Goal: Transaction & Acquisition: Purchase product/service

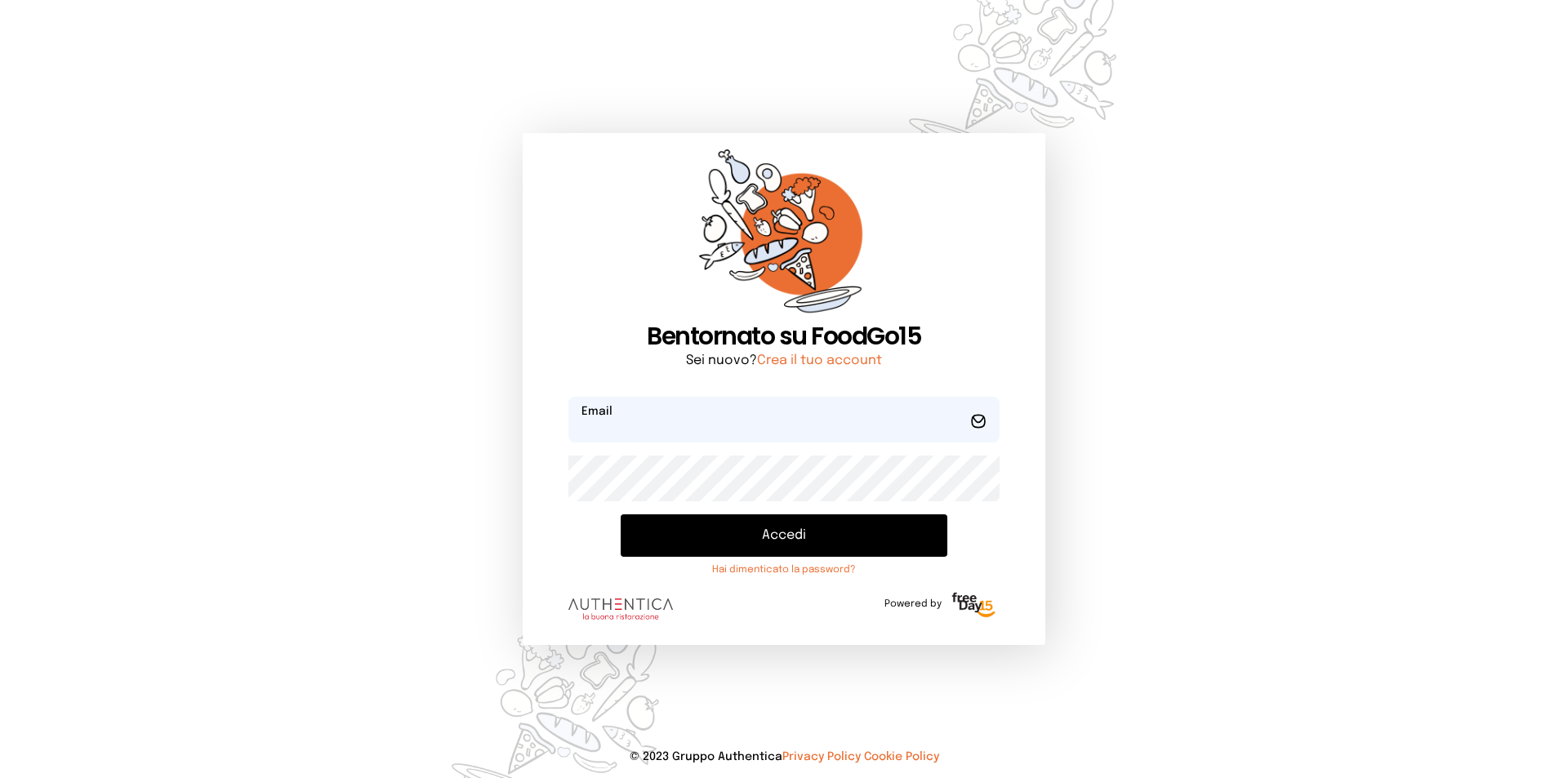
type input "**********"
click at [719, 526] on button "Accedi" at bounding box center [784, 536] width 327 height 43
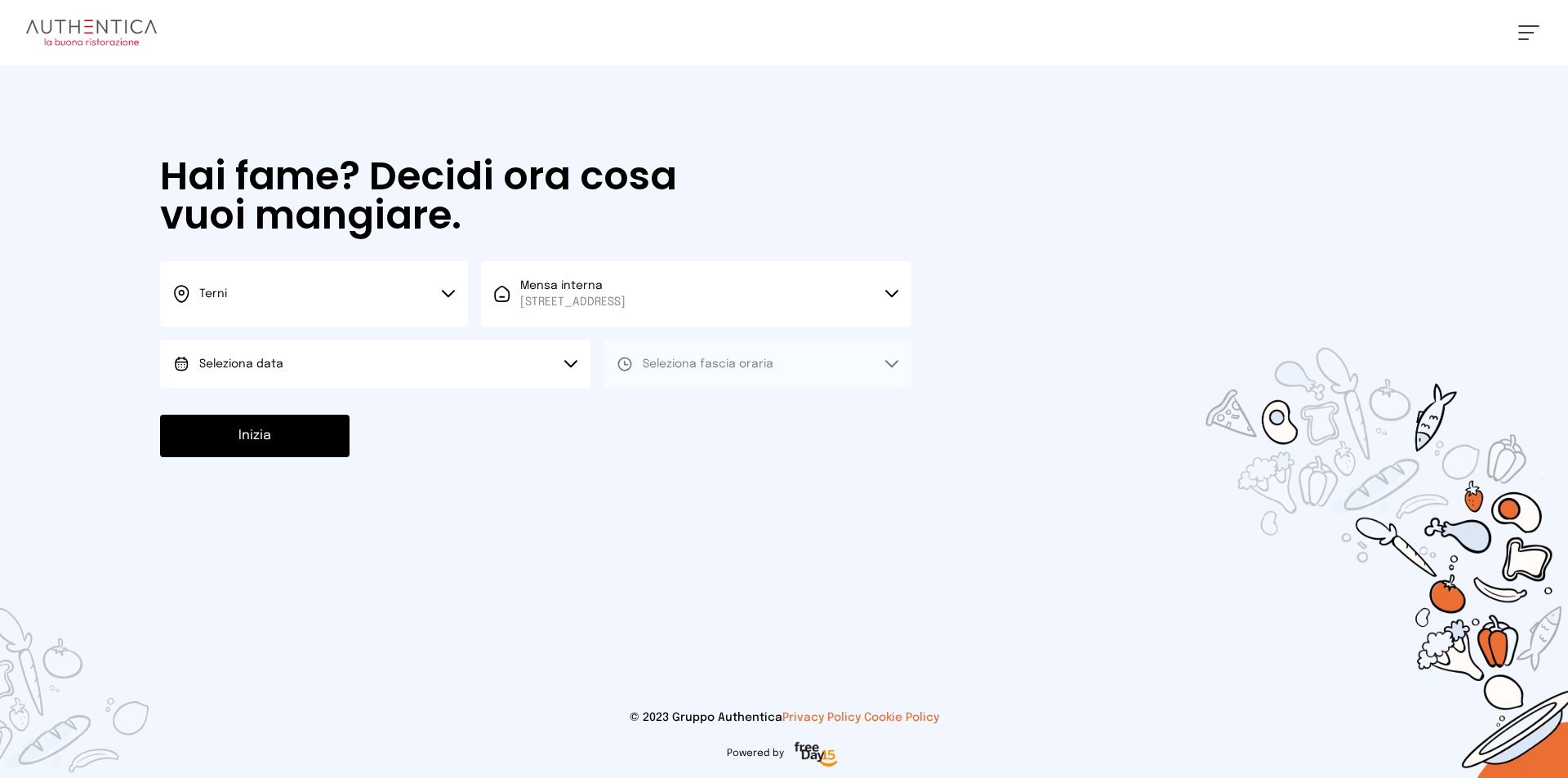
click at [538, 370] on button "Seleziona data" at bounding box center [375, 363] width 430 height 49
click at [515, 404] on li "[DATE], [DATE]" at bounding box center [375, 410] width 430 height 43
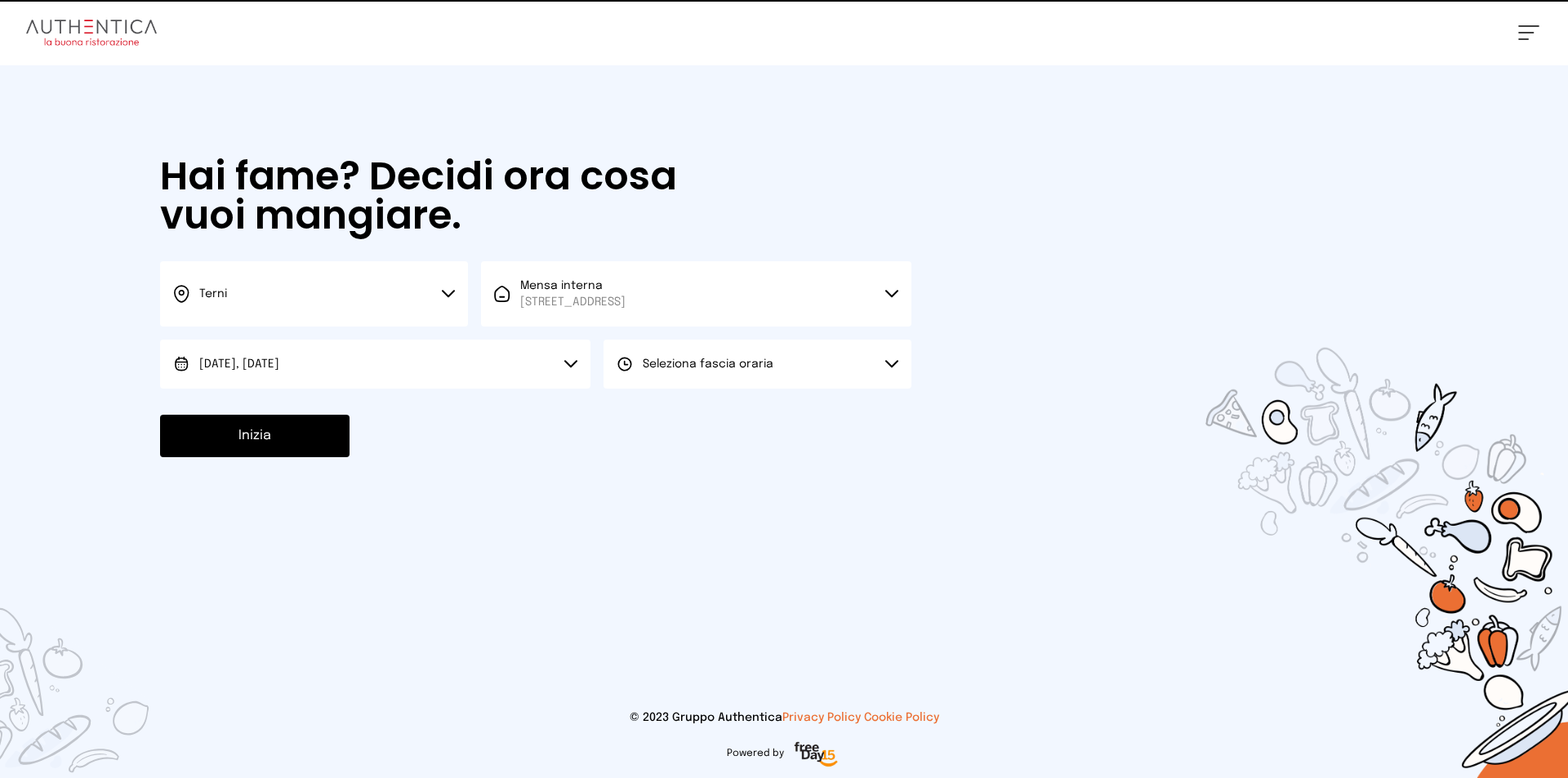
click at [696, 370] on span "Seleziona fascia oraria" at bounding box center [708, 363] width 130 height 16
click at [698, 400] on li "Pranzo" at bounding box center [757, 410] width 308 height 43
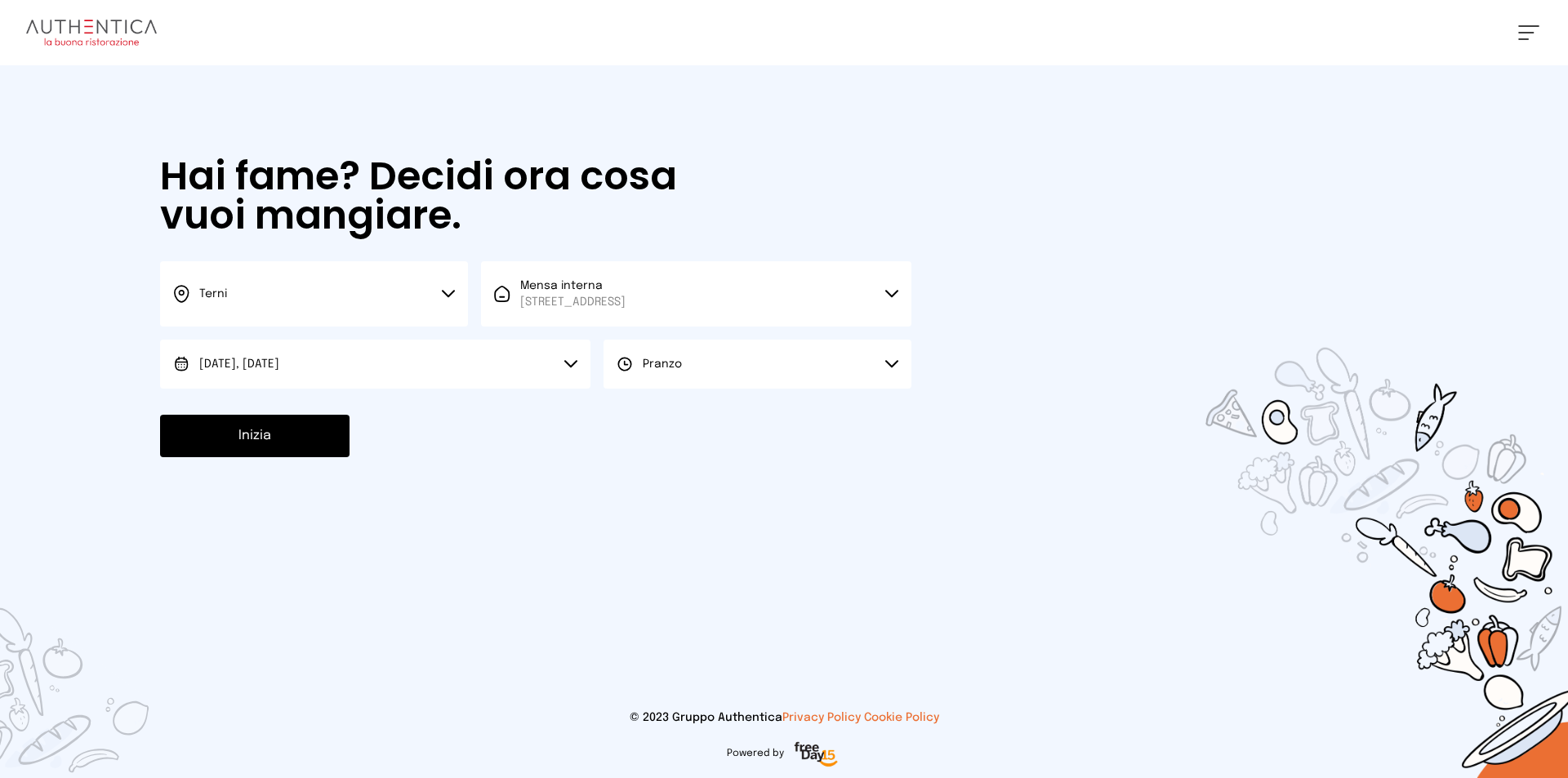
click at [312, 421] on button "Inizia" at bounding box center [255, 436] width 189 height 43
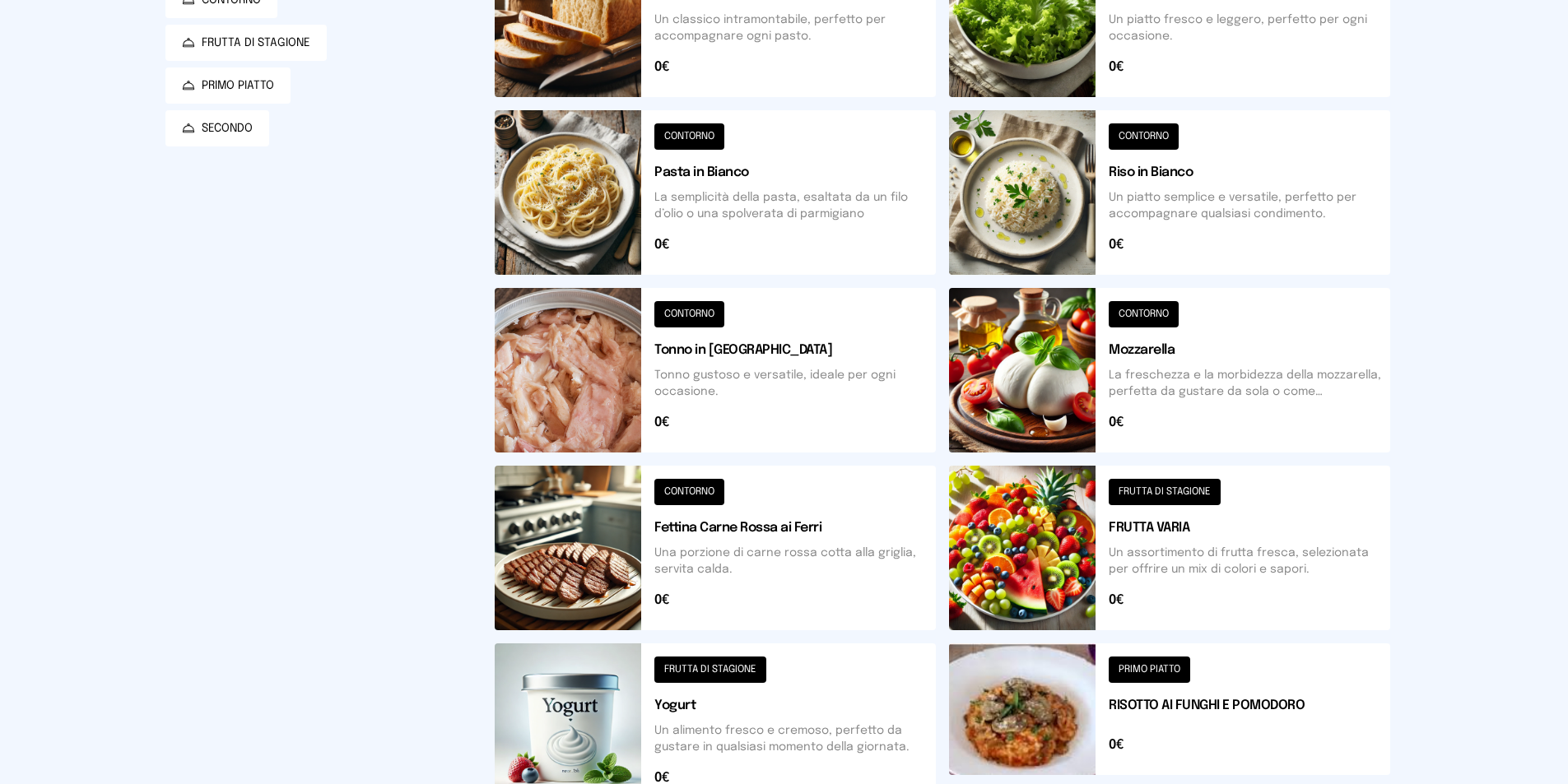
scroll to position [67, 0]
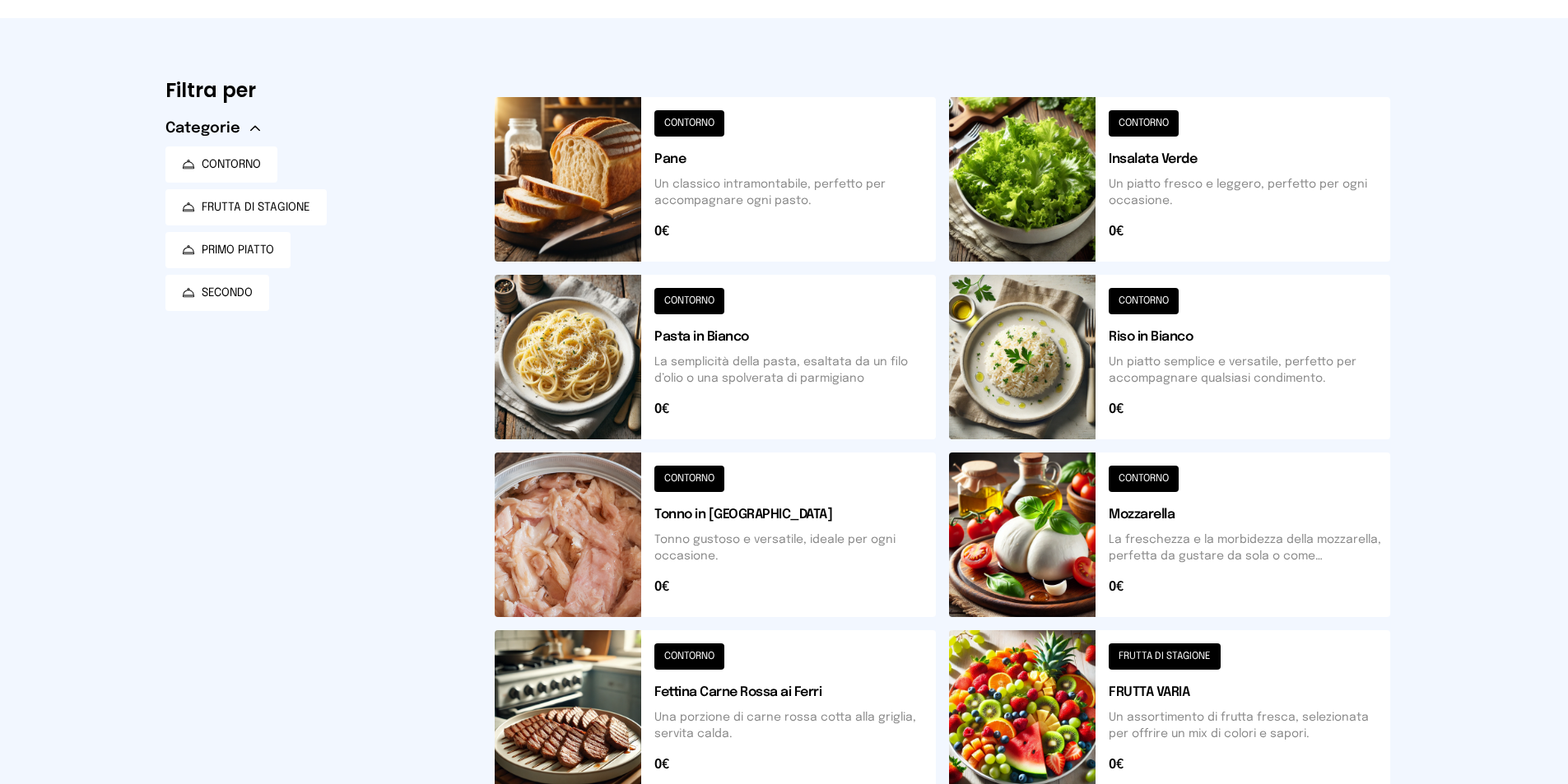
click at [1065, 407] on button at bounding box center [1169, 357] width 441 height 165
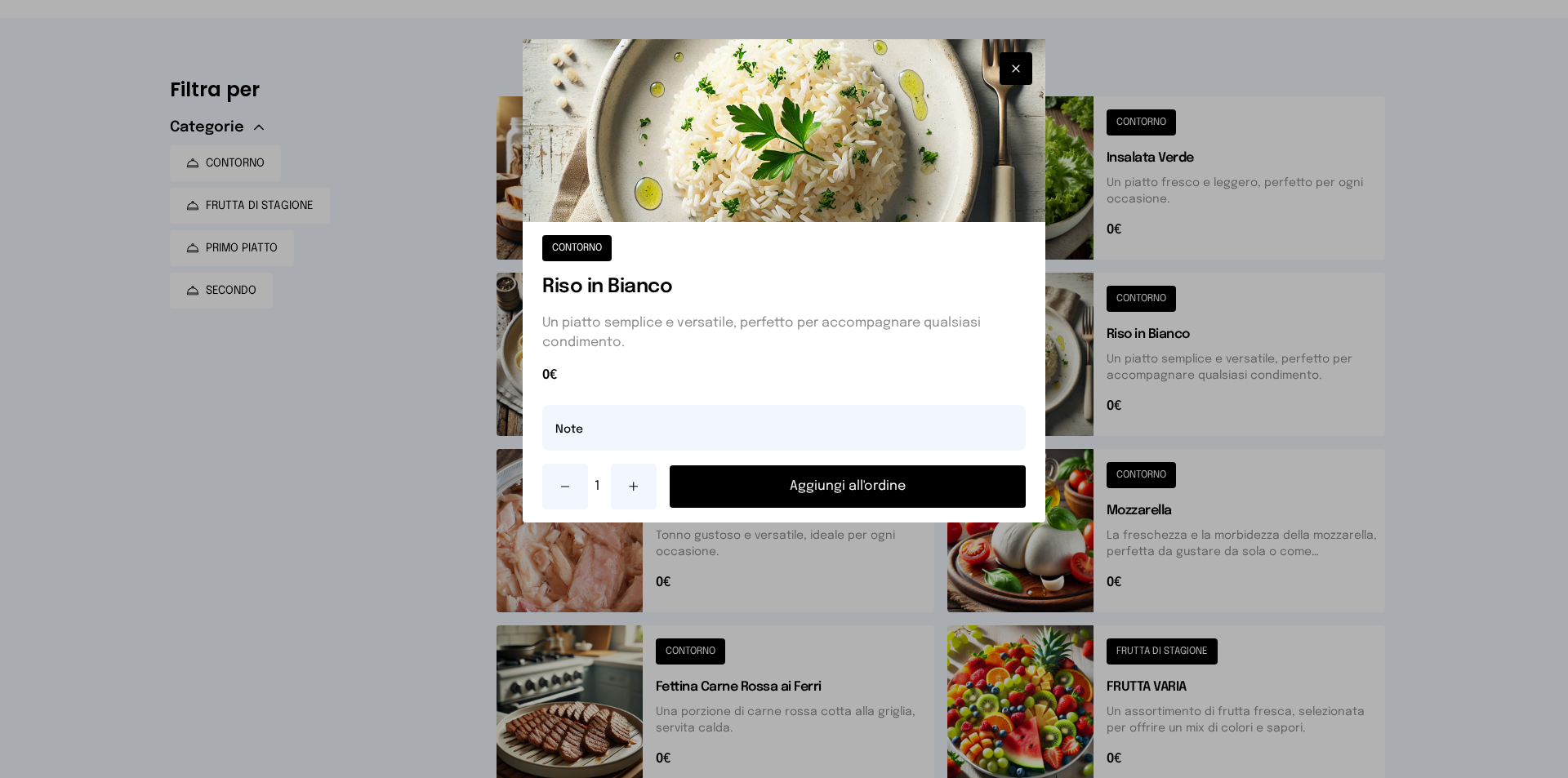
click at [909, 478] on button "Aggiungi all'ordine" at bounding box center [847, 487] width 356 height 43
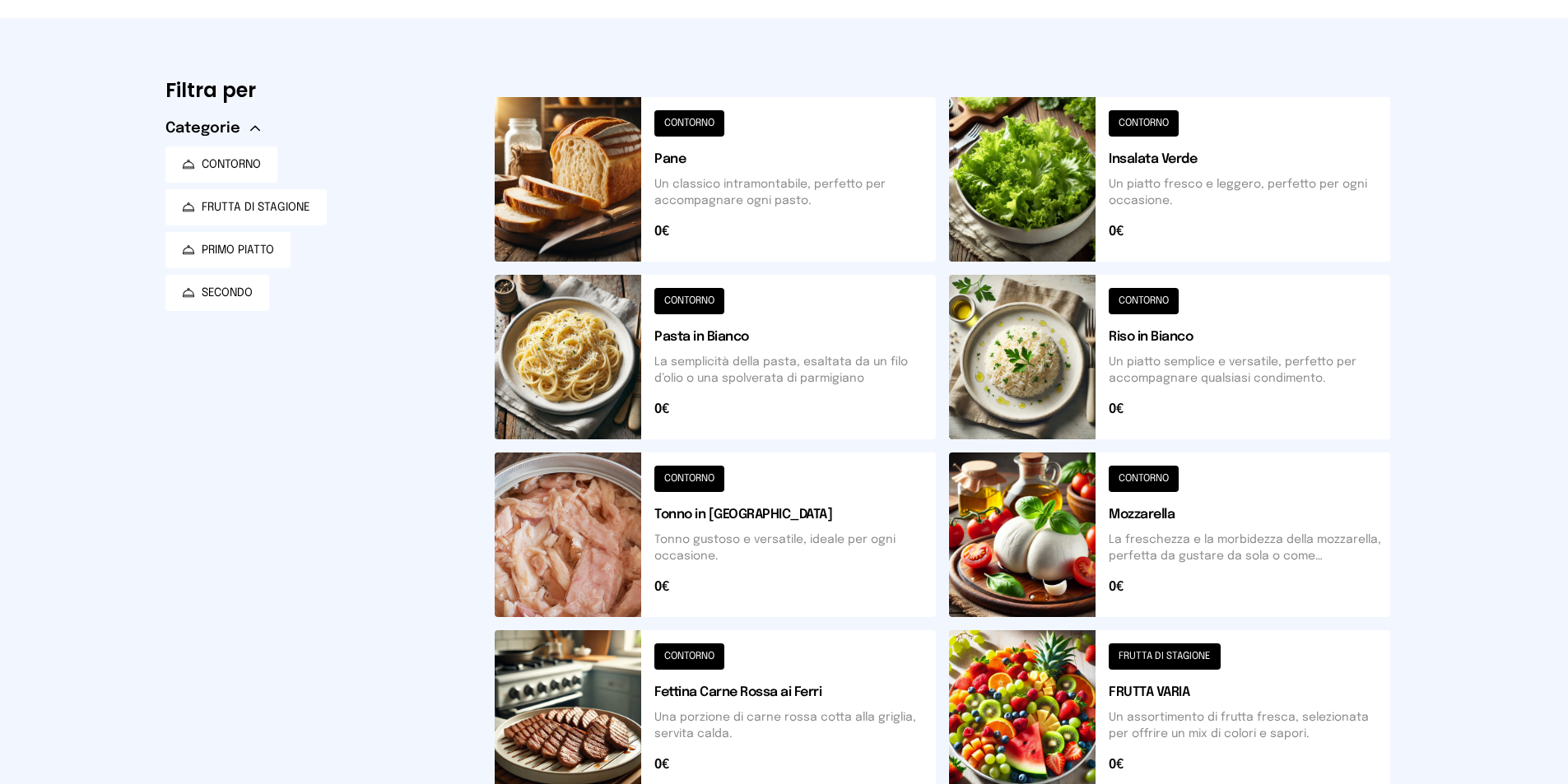
scroll to position [314, 0]
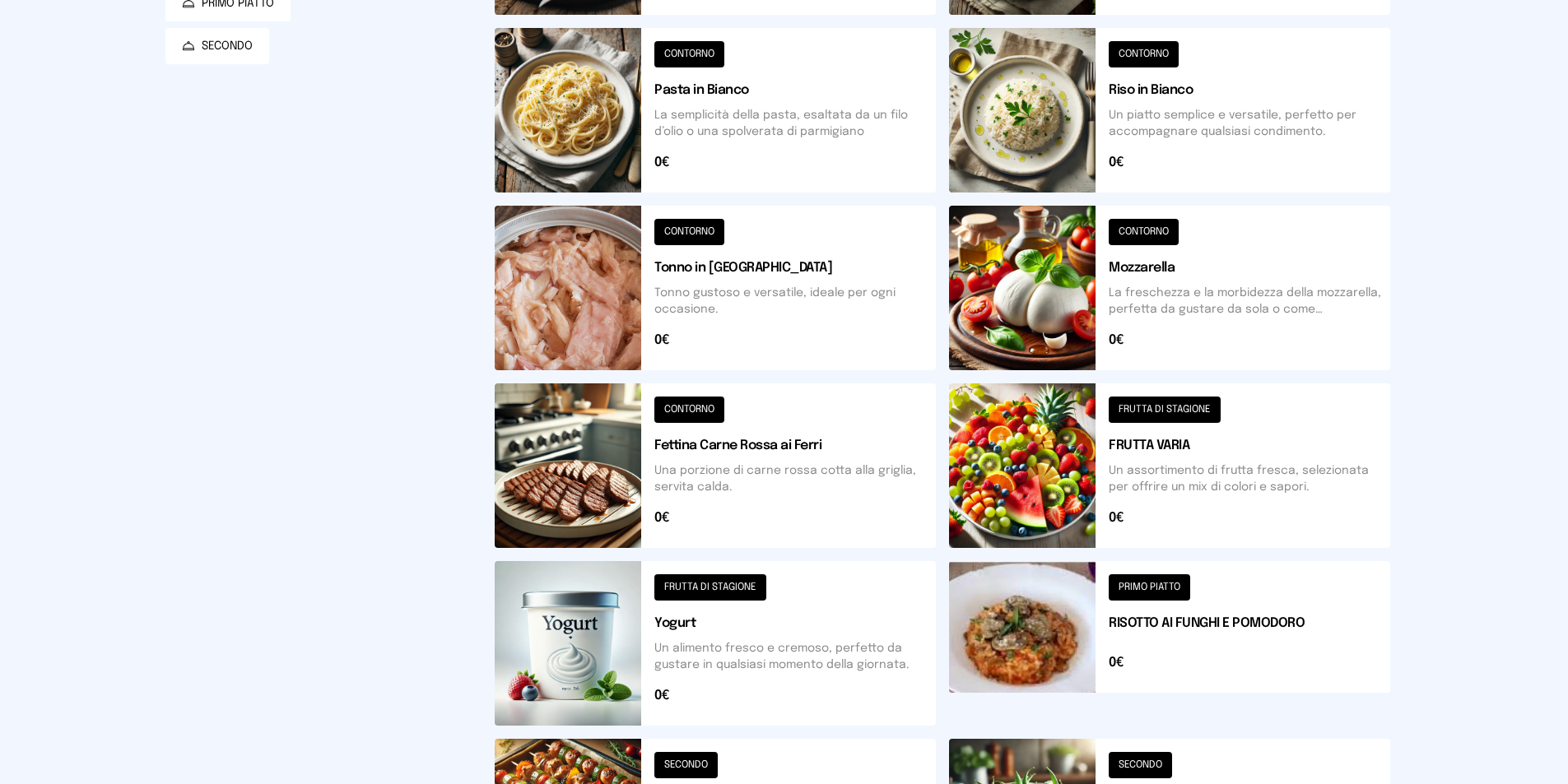
click at [720, 303] on button at bounding box center [714, 288] width 441 height 165
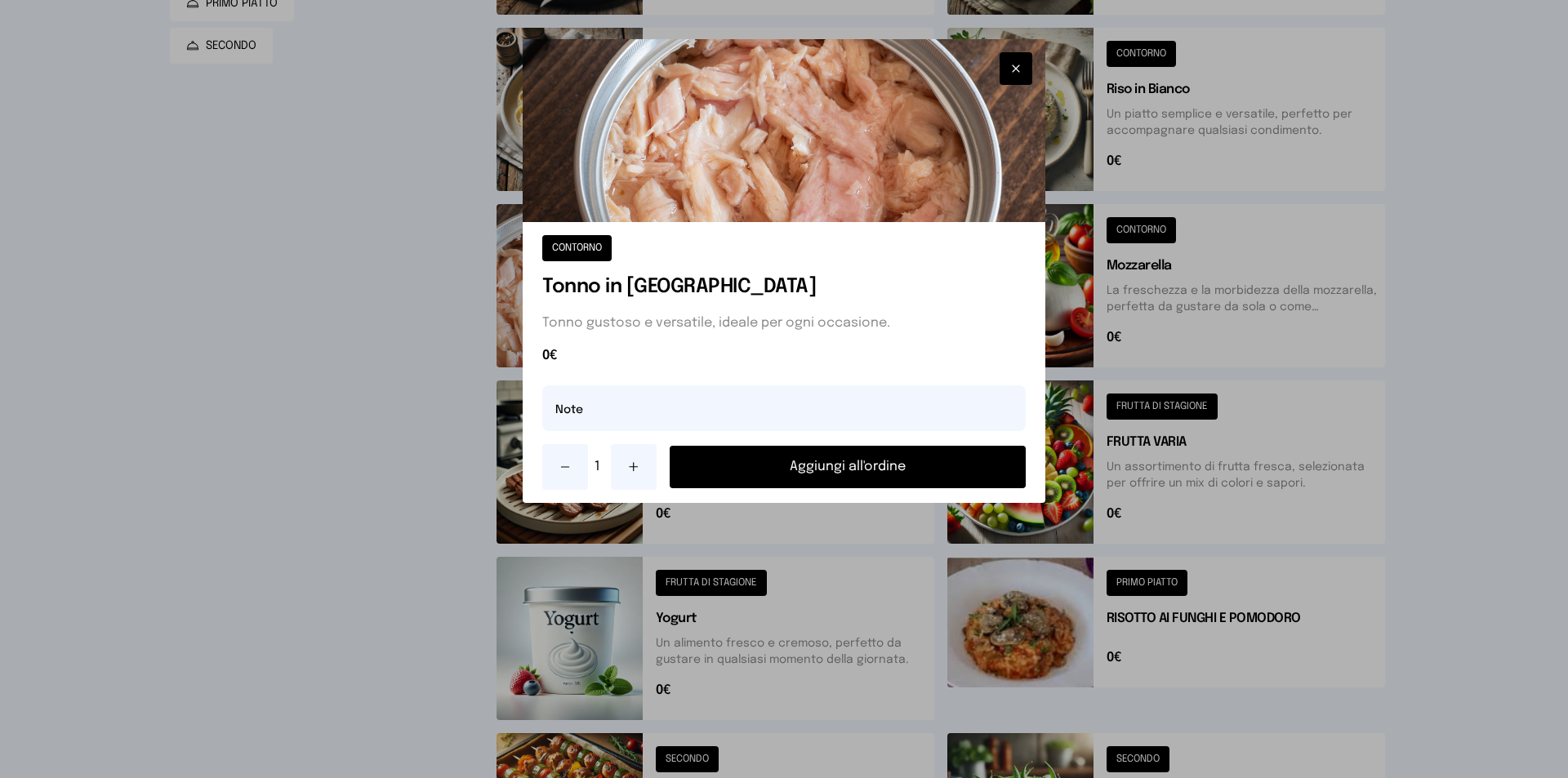
click at [633, 476] on button at bounding box center [634, 466] width 45 height 45
click at [826, 500] on div "CONTORNO Tonno in [GEOGRAPHIC_DATA] Tonno gustoso e versatile, ideale per ogni …" at bounding box center [784, 362] width 523 height 281
click at [830, 485] on button "Aggiungi all'ordine" at bounding box center [847, 467] width 356 height 43
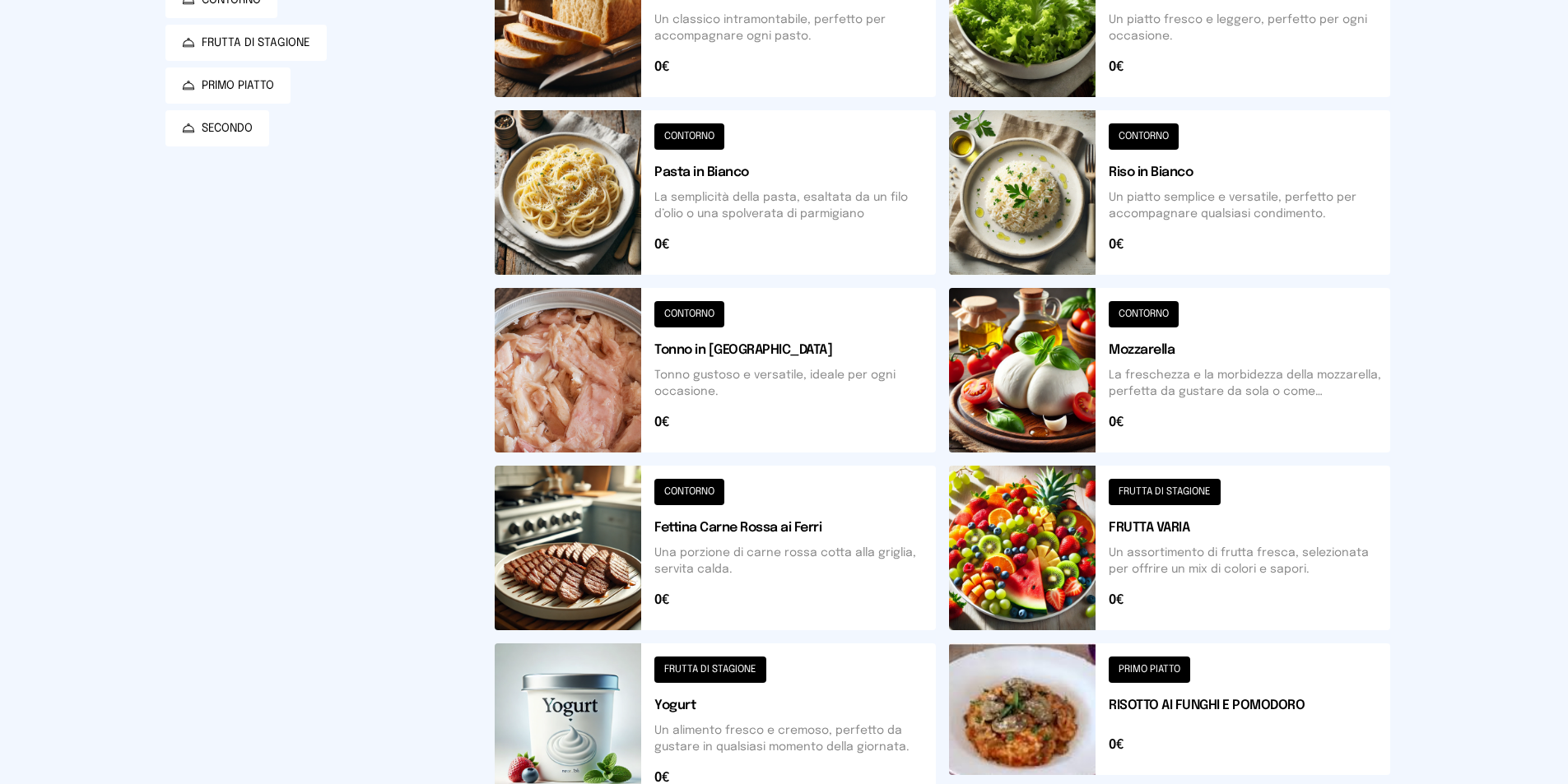
scroll to position [0, 0]
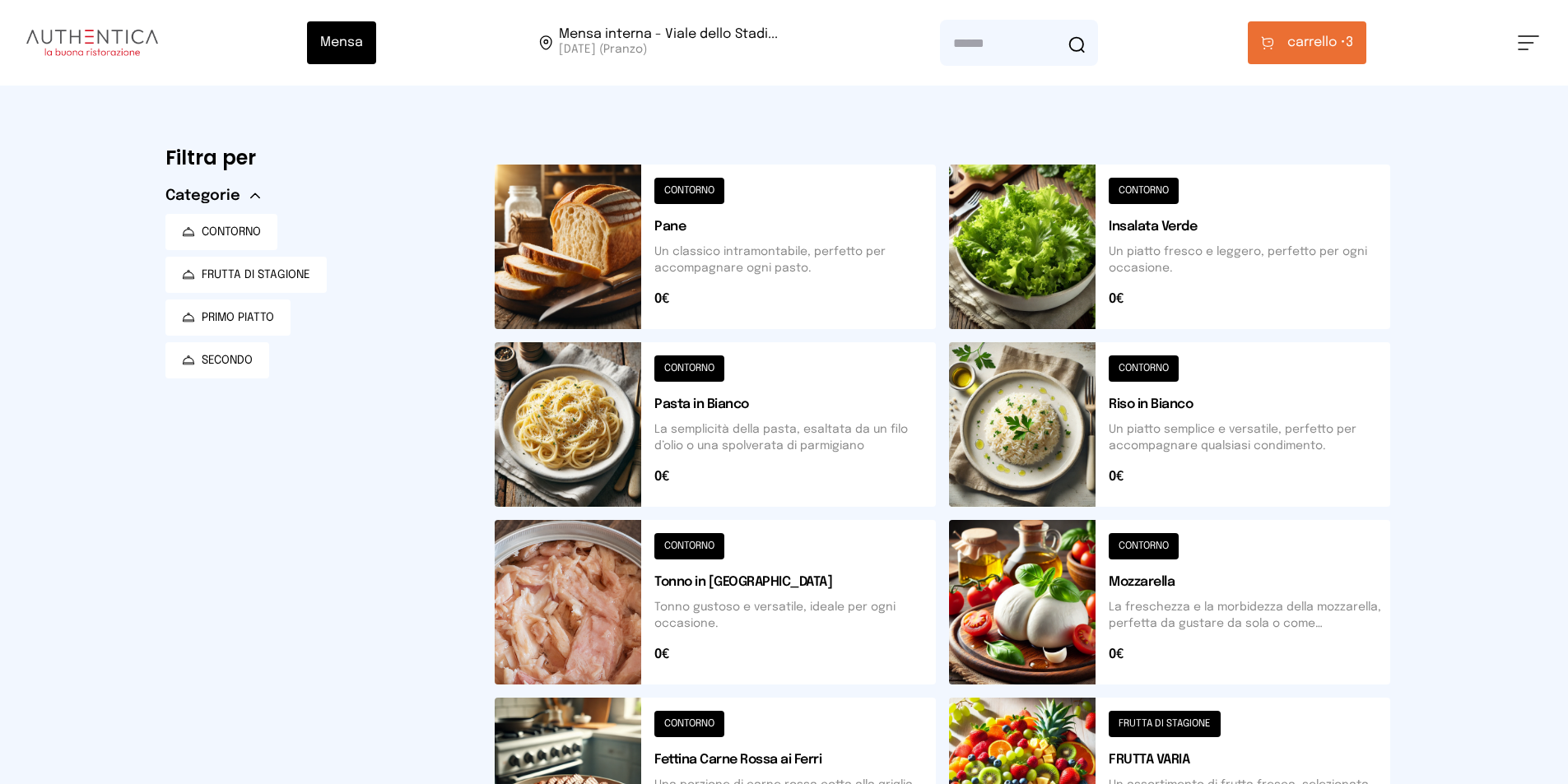
click at [1326, 52] on span "carrello •" at bounding box center [1317, 42] width 59 height 20
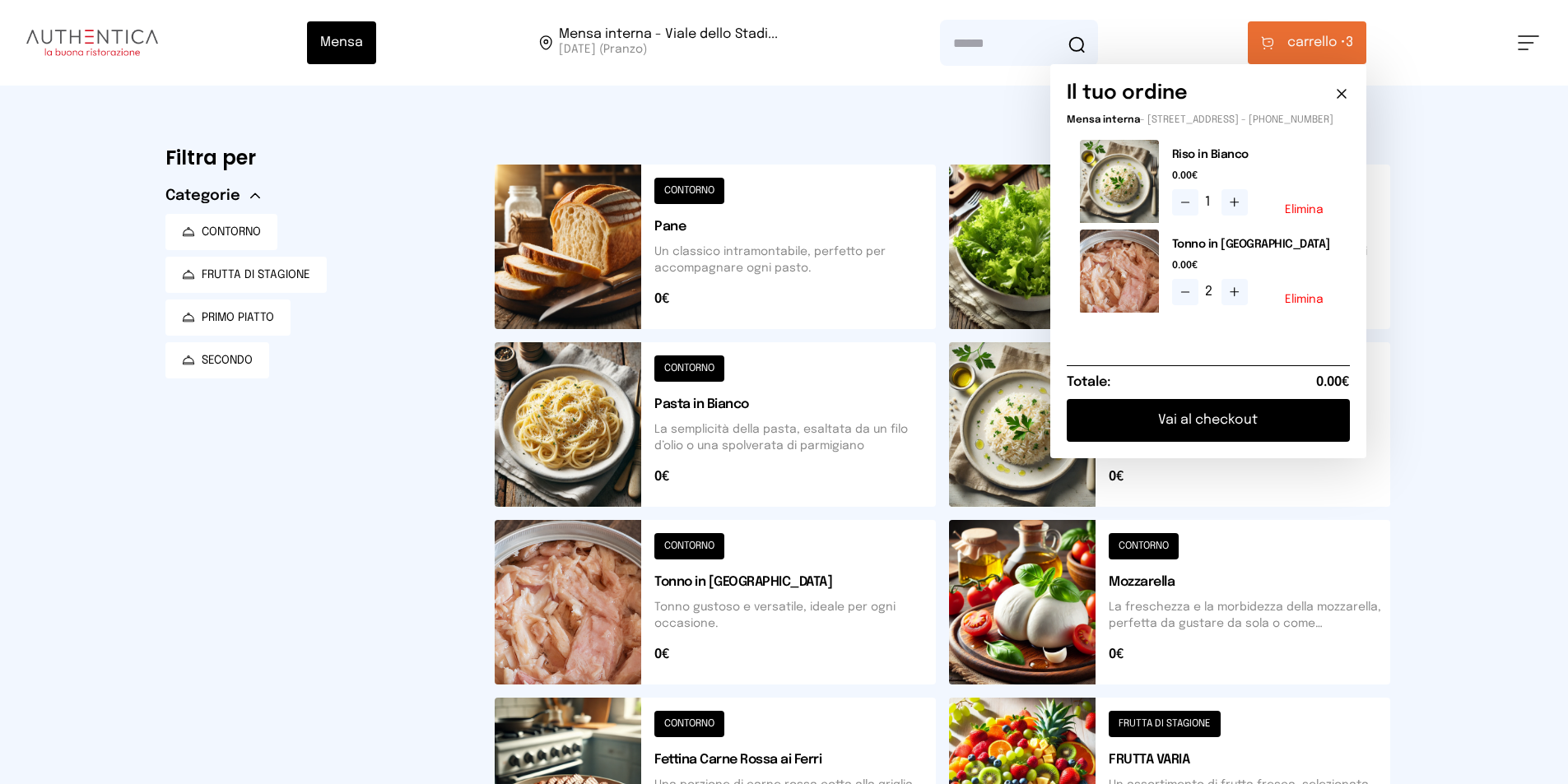
click at [1298, 303] on div "2 Elimina" at bounding box center [1254, 292] width 165 height 26
click at [1312, 300] on div "2 Elimina" at bounding box center [1254, 292] width 165 height 26
click at [1317, 305] on button "Elimina" at bounding box center [1304, 299] width 39 height 11
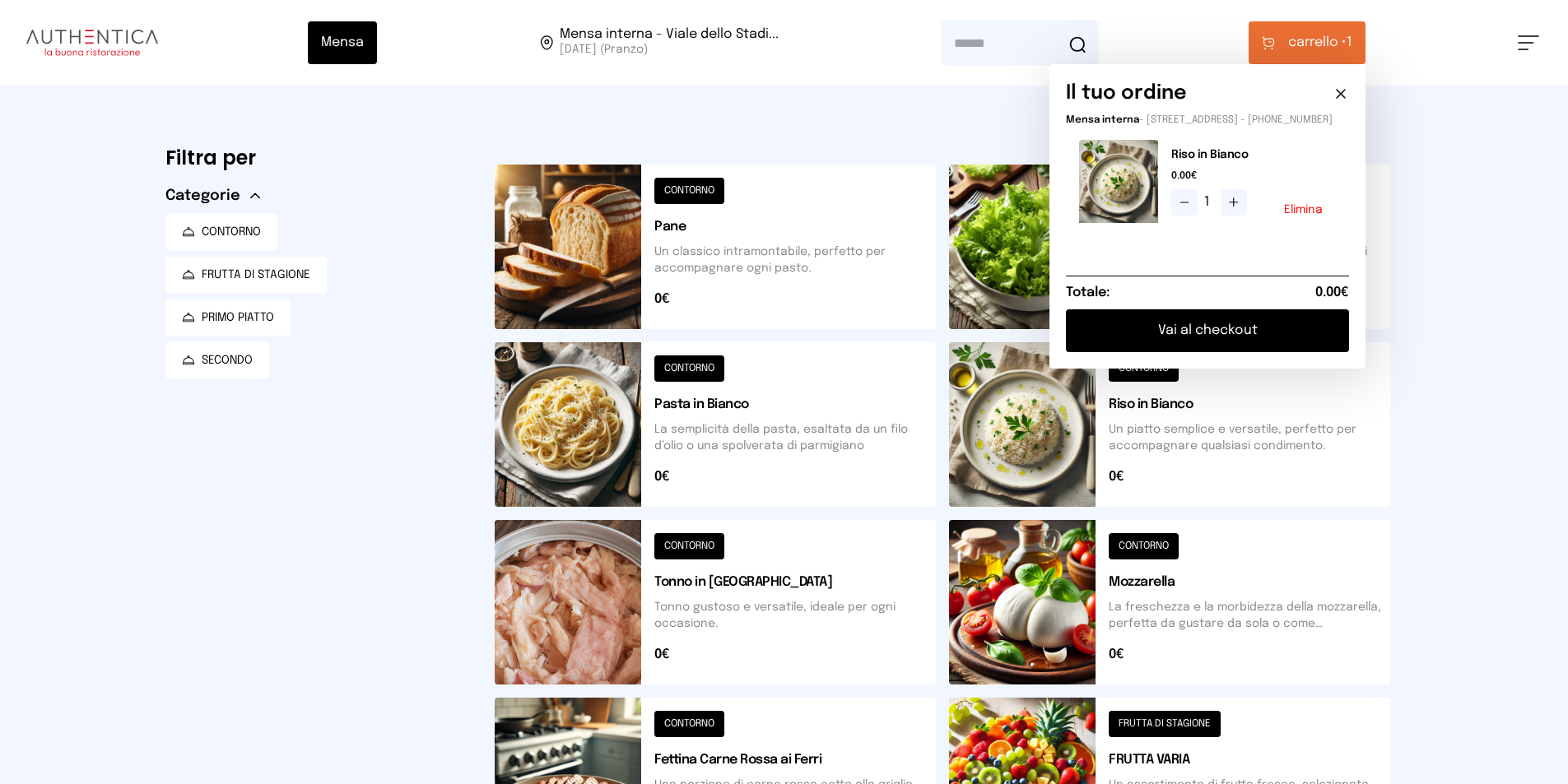
click at [1305, 216] on button "Elimina" at bounding box center [1303, 209] width 39 height 11
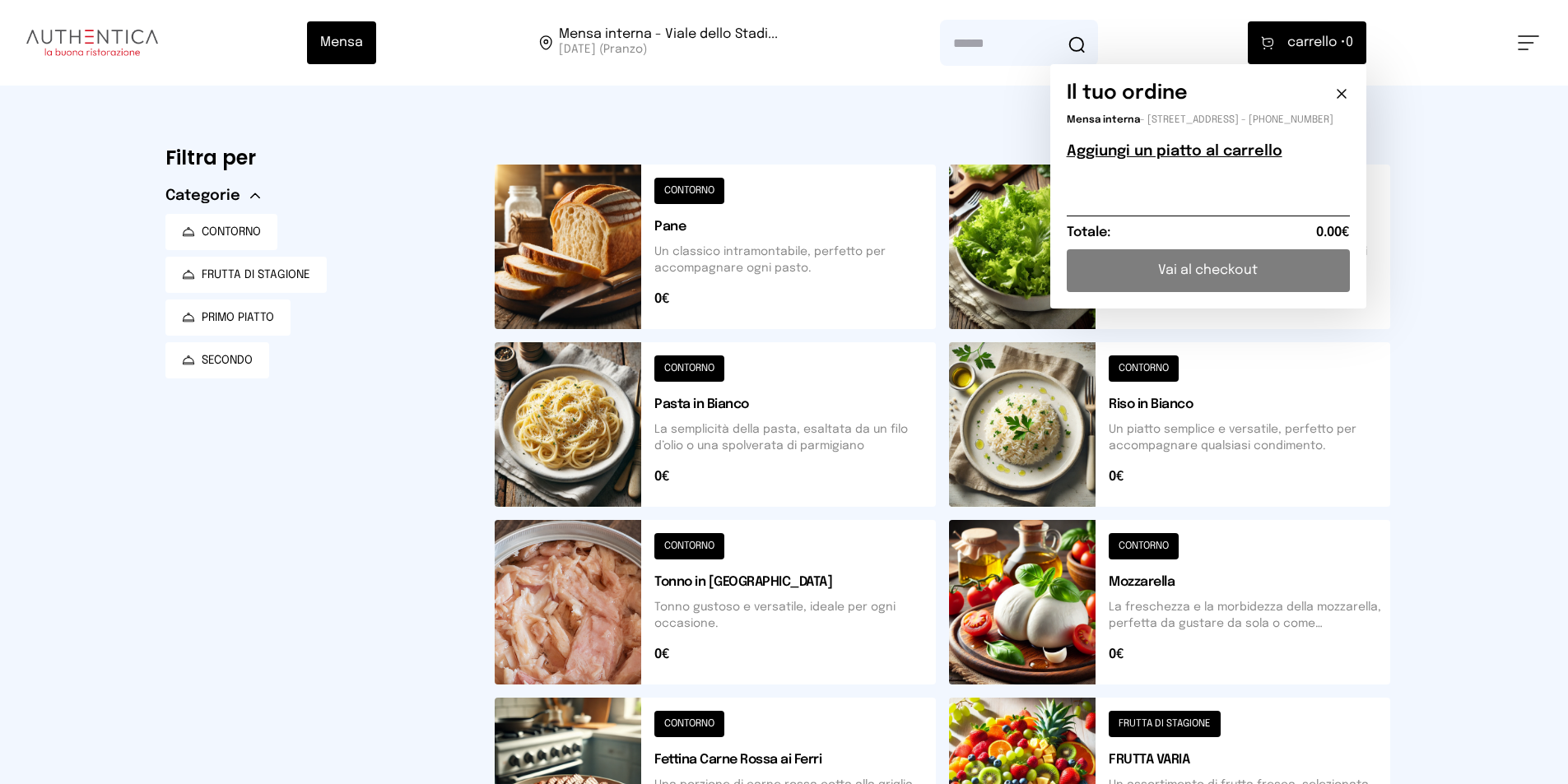
click at [321, 450] on div "Filtra per Categorie CONTORNO FRUTTA DI STAGIONE PRIMO PIATTO SECONDO" at bounding box center [316, 675] width 303 height 1075
drag, startPoint x: 1355, startPoint y: 91, endPoint x: 1345, endPoint y: 91, distance: 10.0
click at [1350, 91] on div "Il tuo ordine Mensa interna - [STREET_ADDRESS] - [PHONE_NUMBER] Aggiungi un pia…" at bounding box center [1208, 186] width 316 height 244
click at [1344, 91] on icon at bounding box center [1341, 93] width 16 height 16
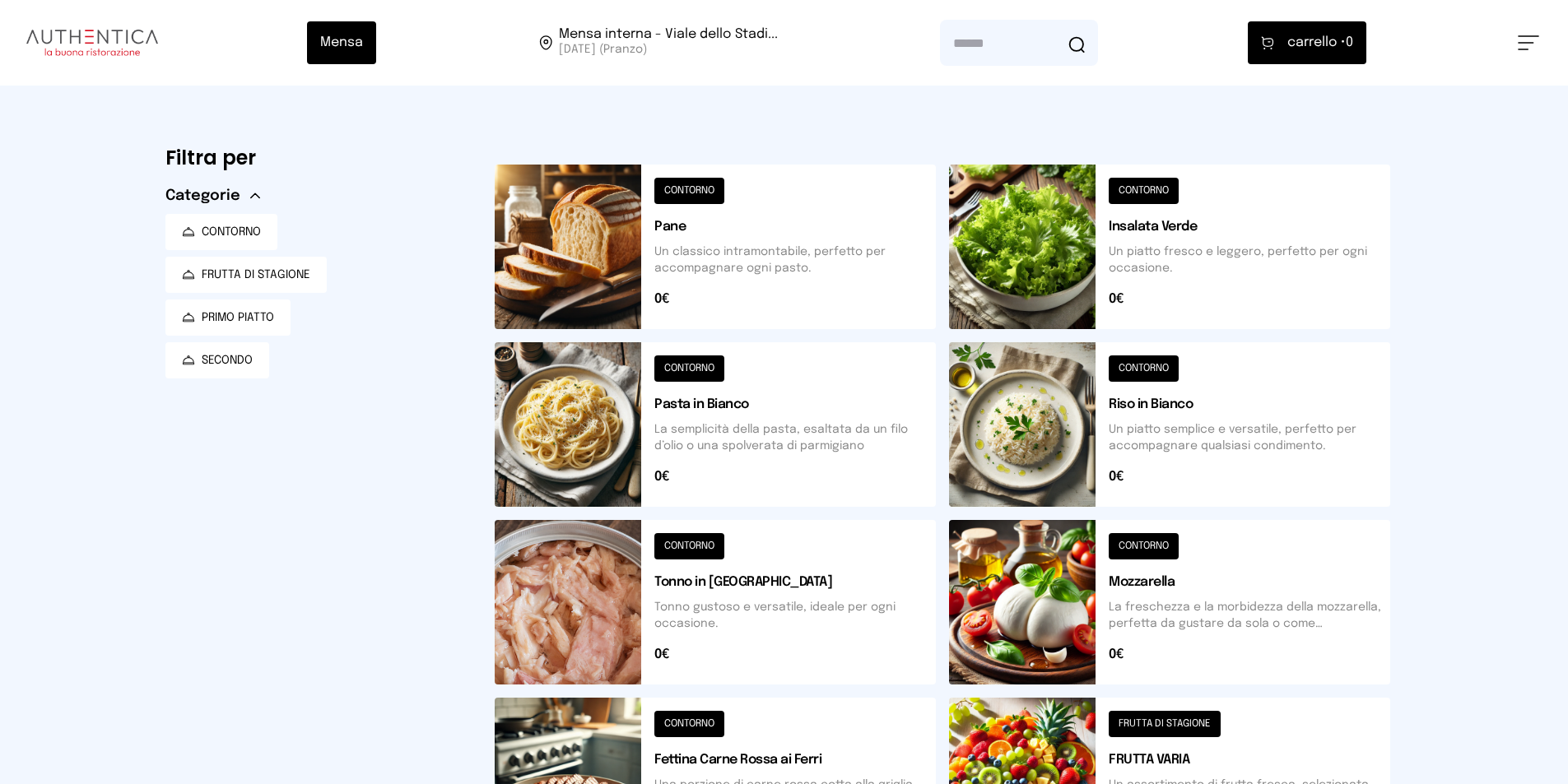
click at [1109, 379] on button at bounding box center [1169, 424] width 441 height 165
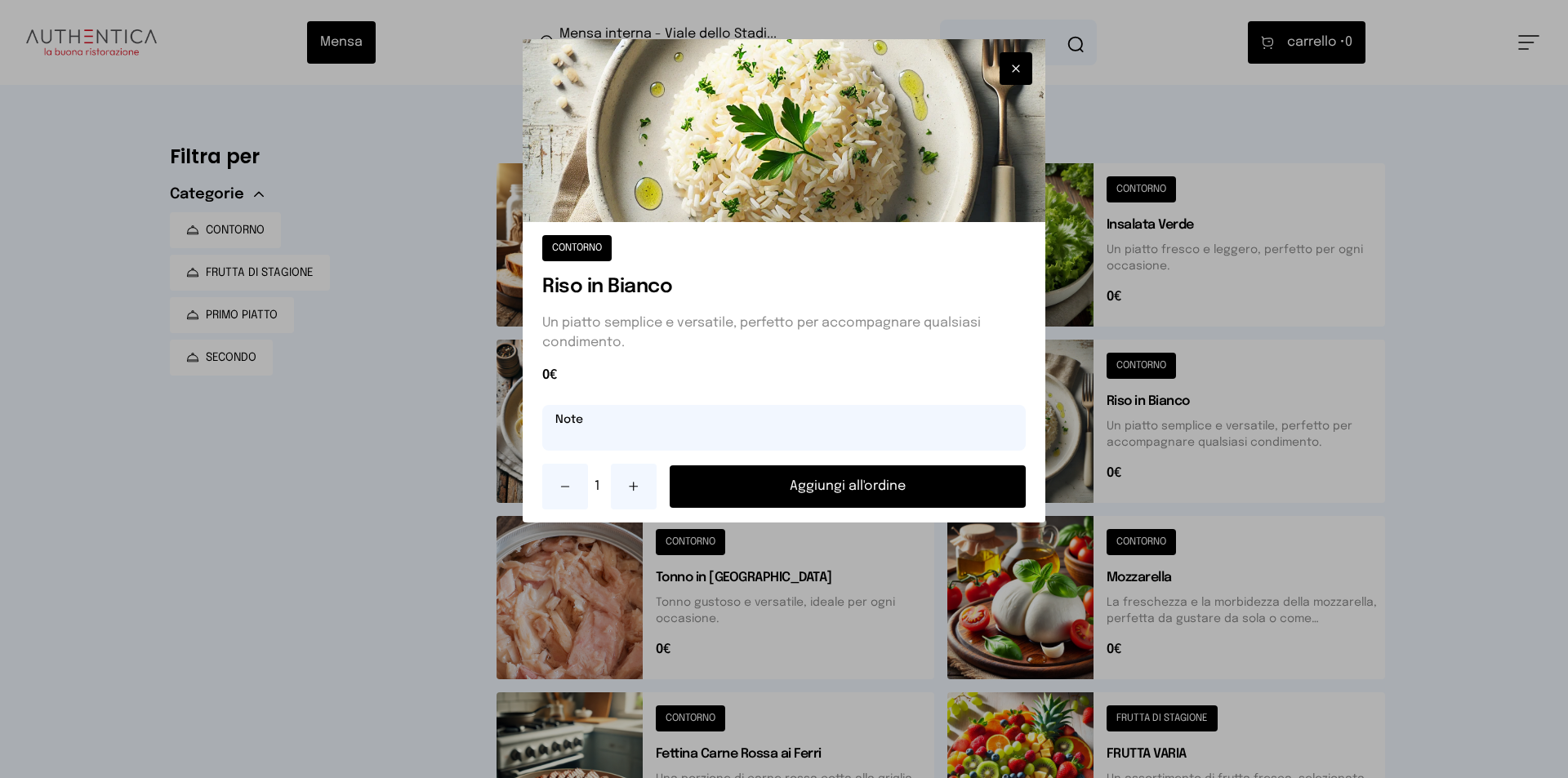
click at [850, 408] on input "text" at bounding box center [784, 427] width 484 height 45
type input "**********"
click at [826, 483] on button "Aggiungi all'ordine" at bounding box center [847, 487] width 356 height 43
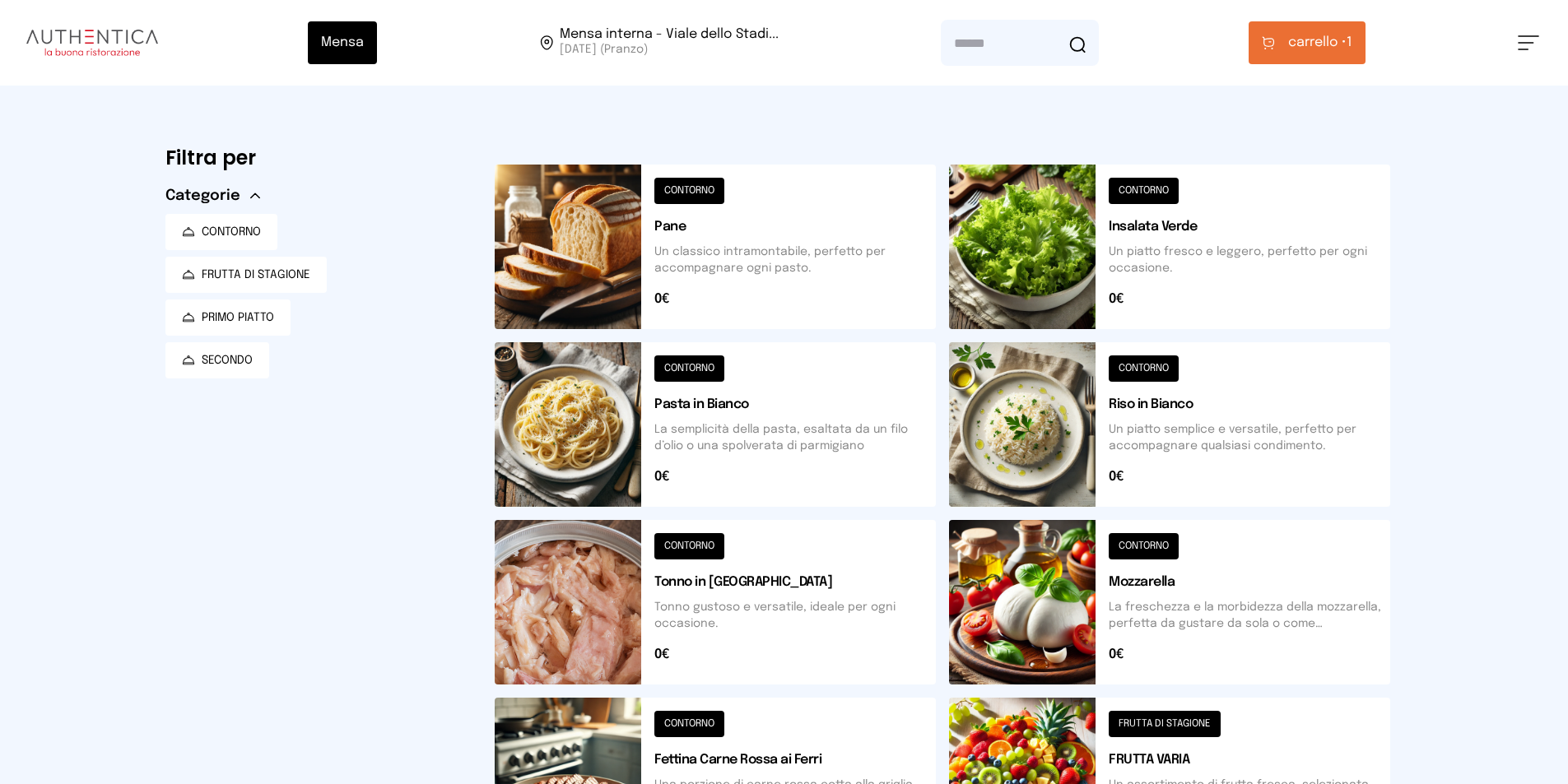
click at [787, 617] on button at bounding box center [714, 602] width 441 height 165
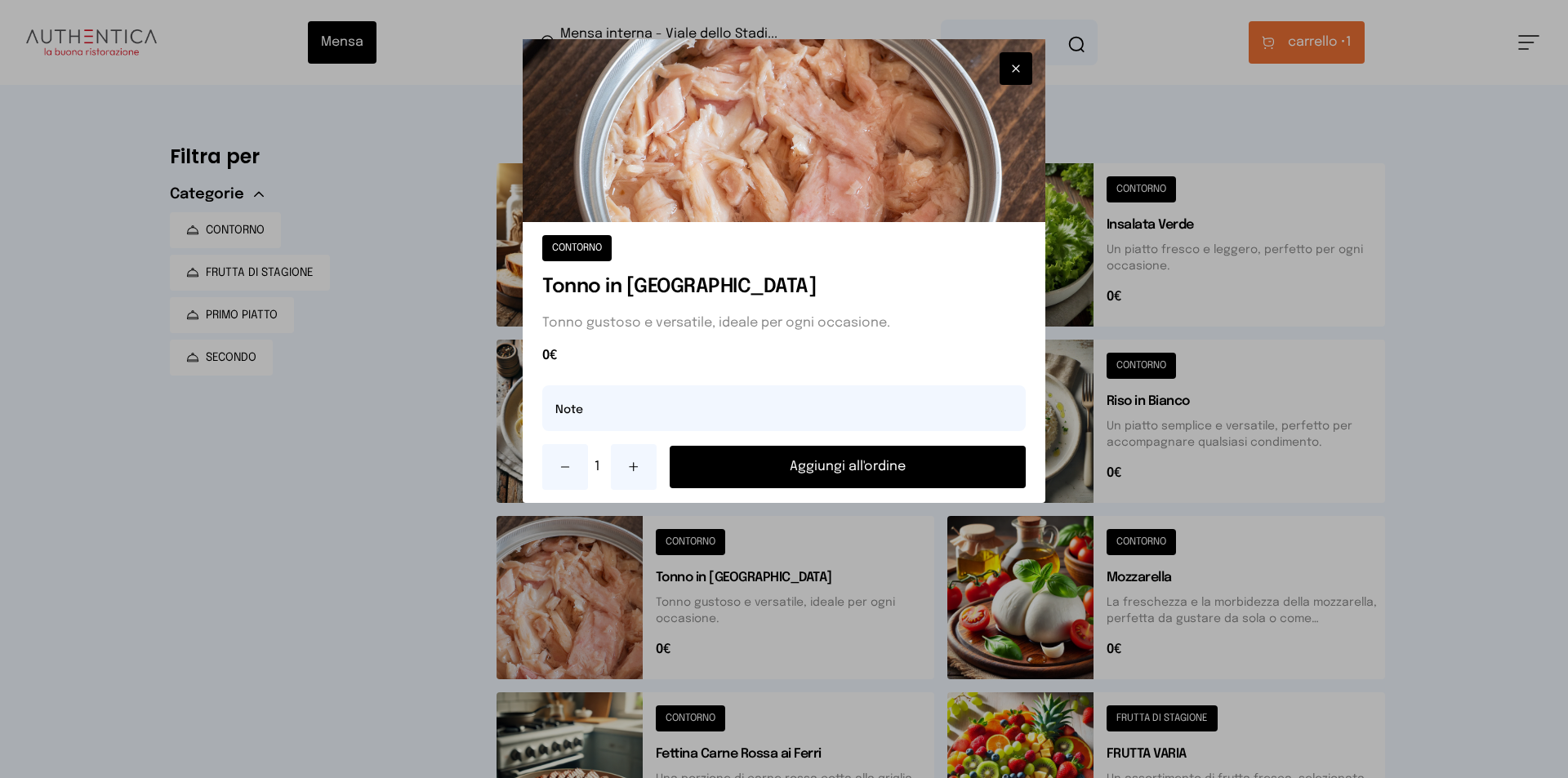
click at [619, 461] on button at bounding box center [634, 466] width 45 height 45
click at [702, 466] on button "Aggiungi all'ordine" at bounding box center [847, 467] width 356 height 43
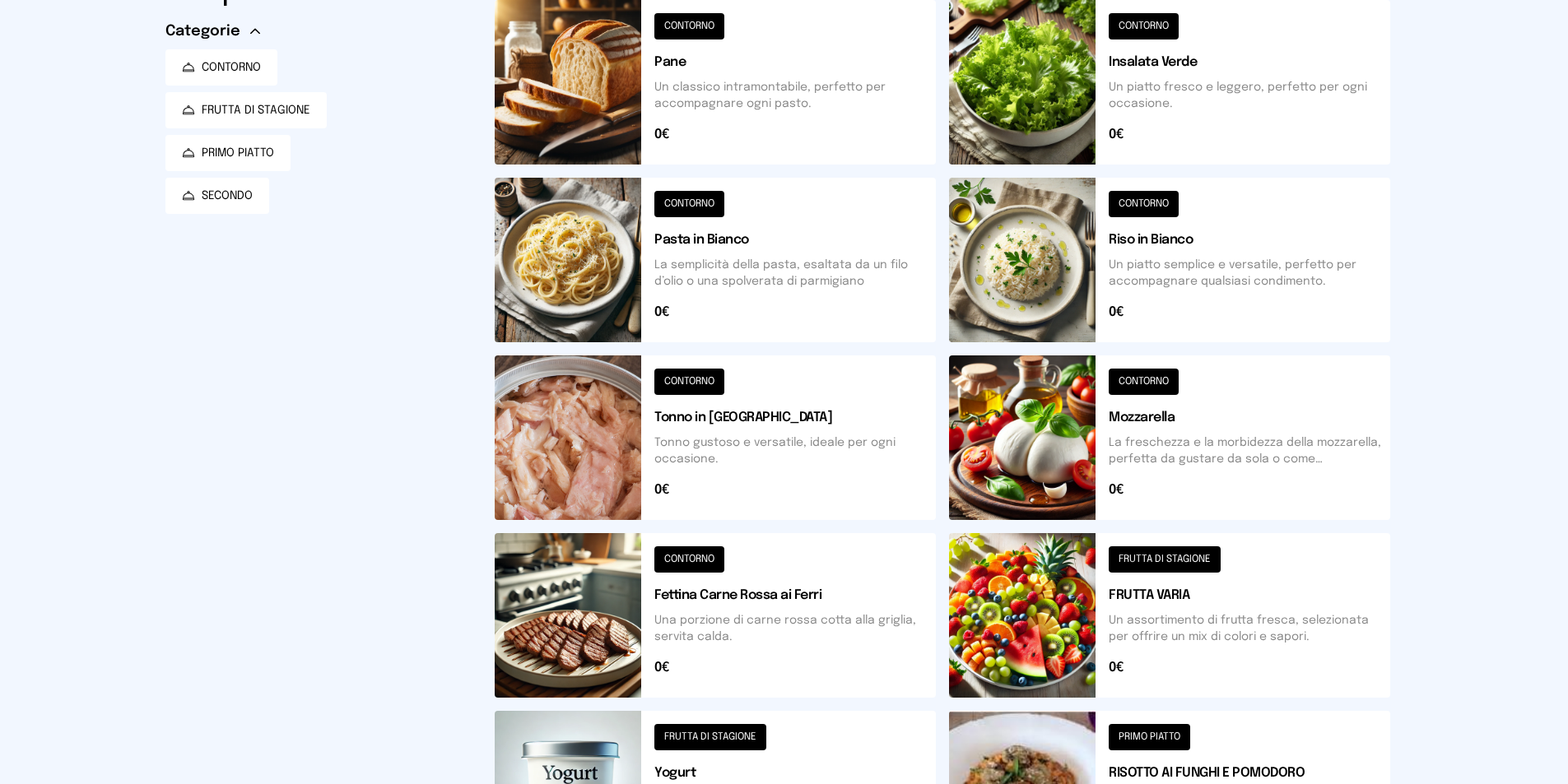
scroll to position [411, 0]
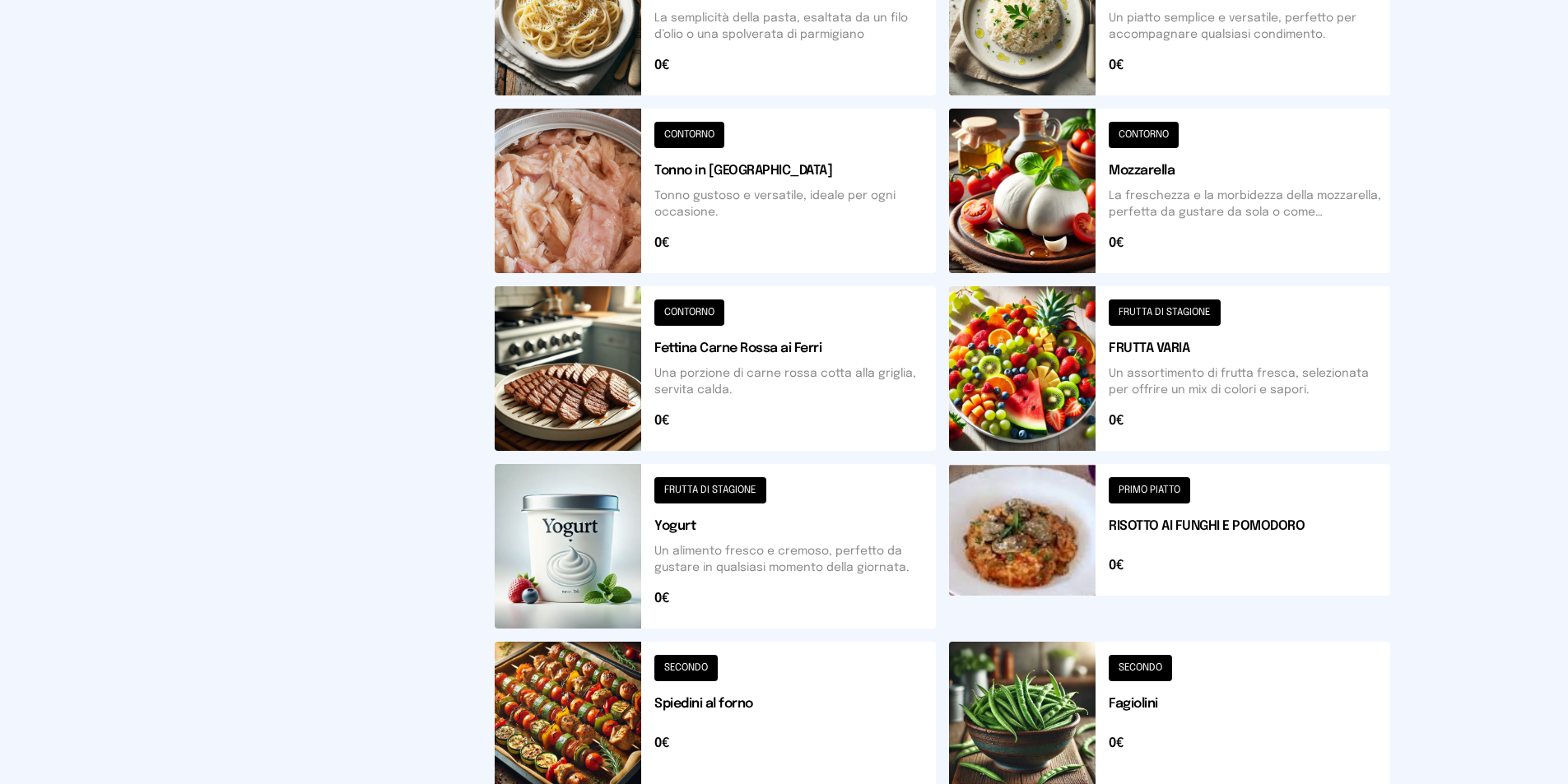
click at [1166, 374] on button at bounding box center [1169, 368] width 441 height 165
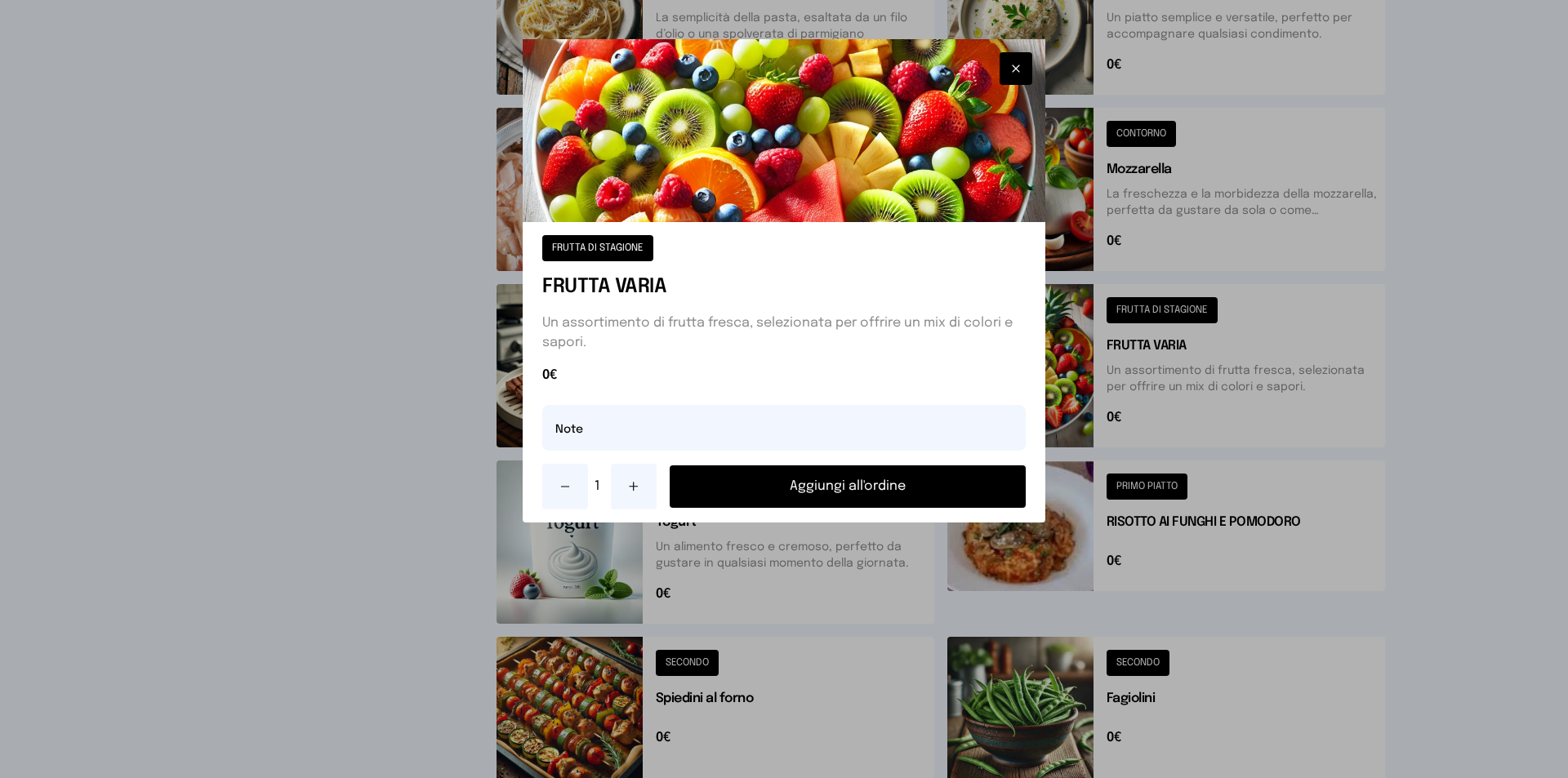
click at [640, 484] on button at bounding box center [634, 486] width 45 height 45
click at [639, 484] on icon at bounding box center [634, 486] width 13 height 13
click at [745, 476] on button "Aggiungi all'ordine" at bounding box center [847, 487] width 356 height 43
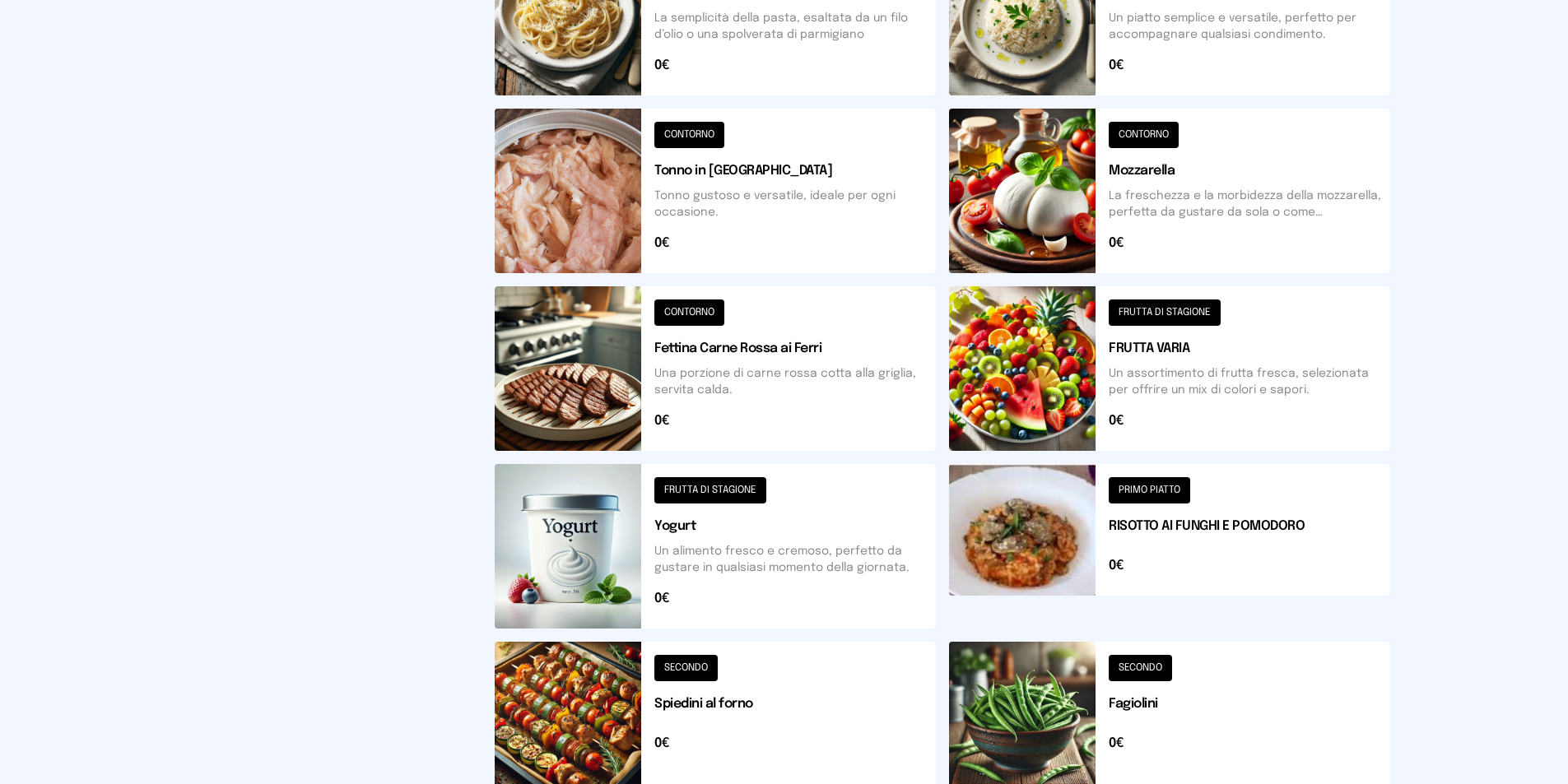
click at [1108, 755] on button at bounding box center [1169, 715] width 441 height 148
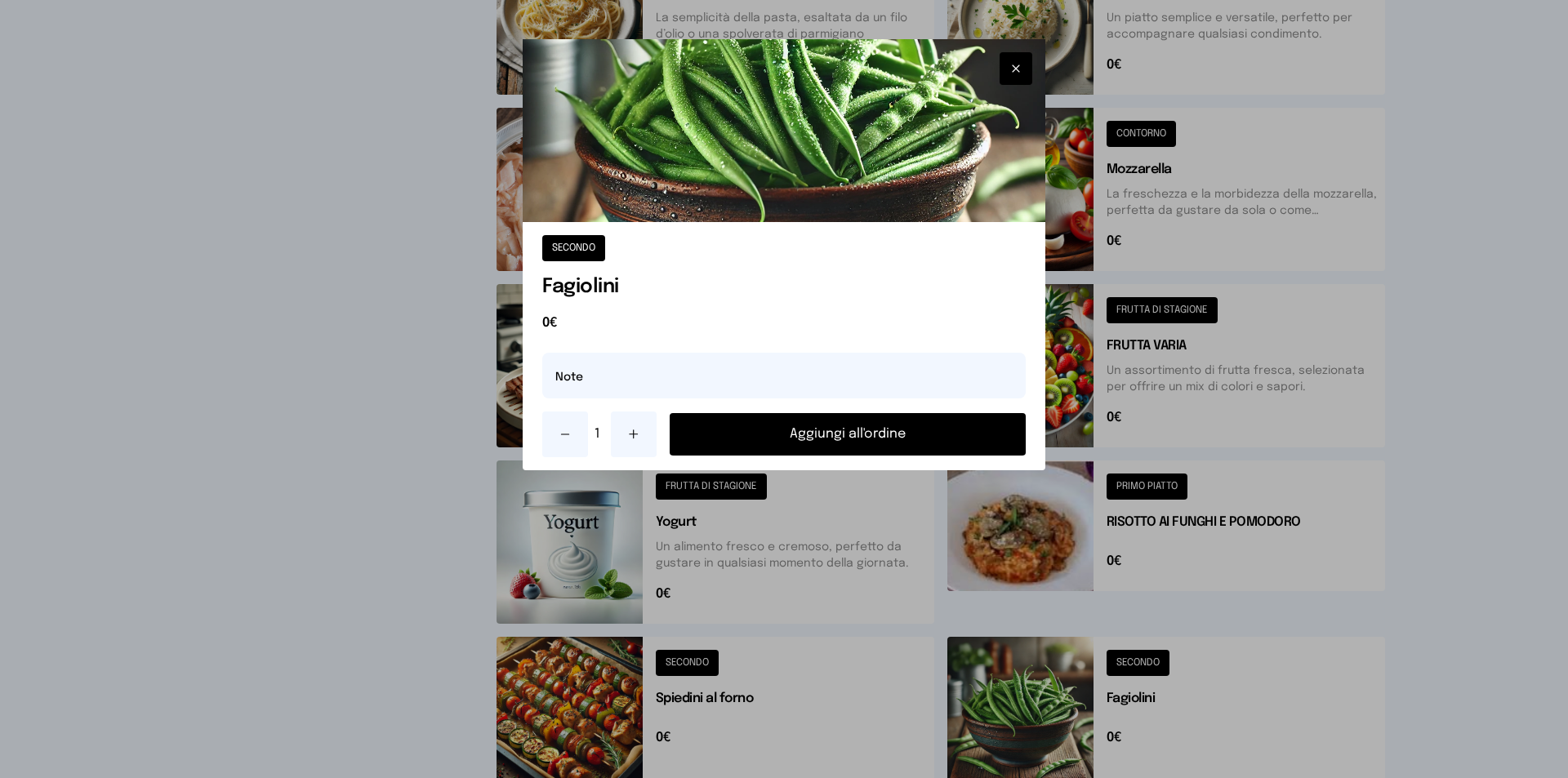
click at [876, 445] on button "Aggiungi all'ordine" at bounding box center [847, 434] width 356 height 43
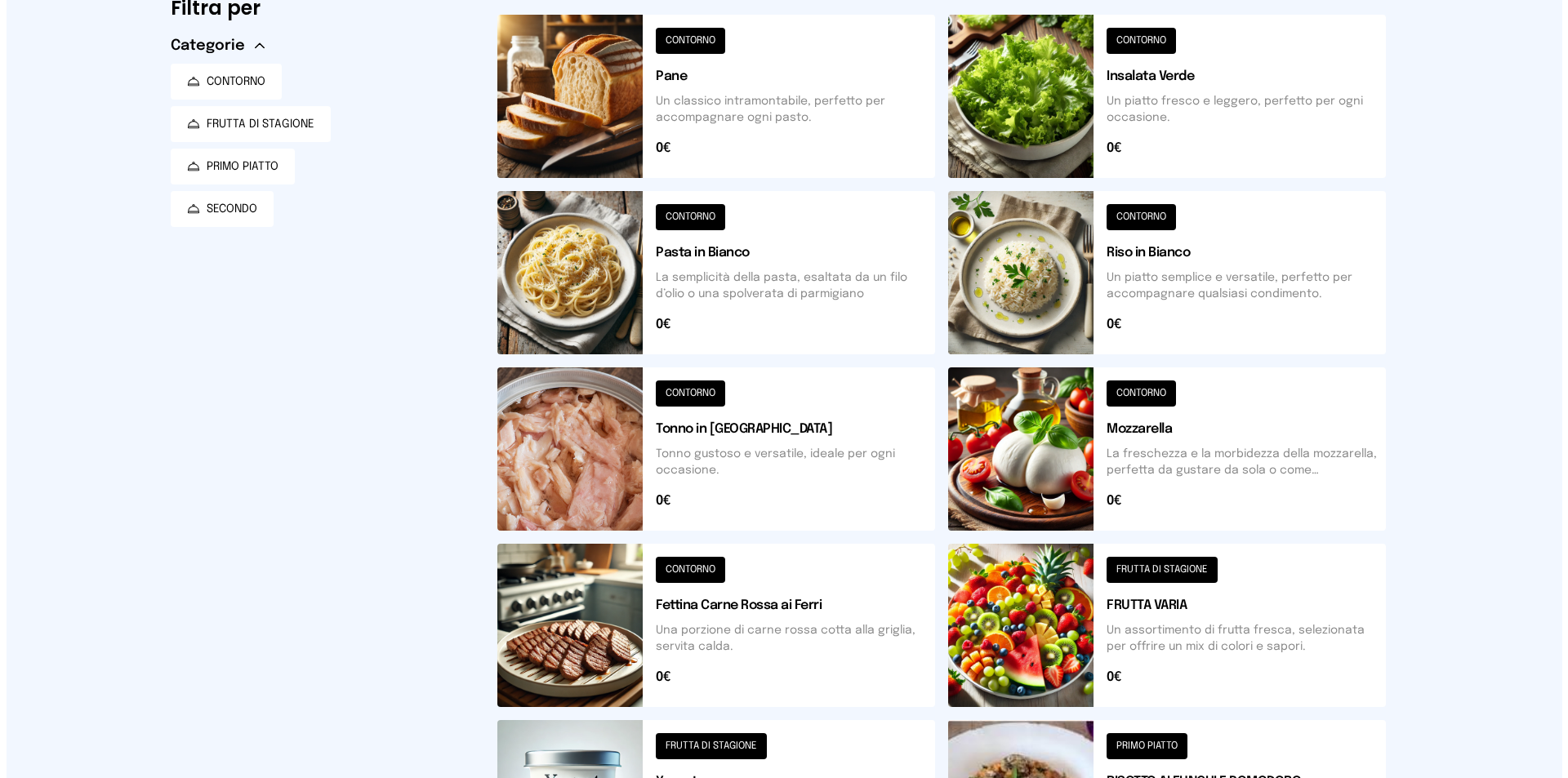
scroll to position [0, 0]
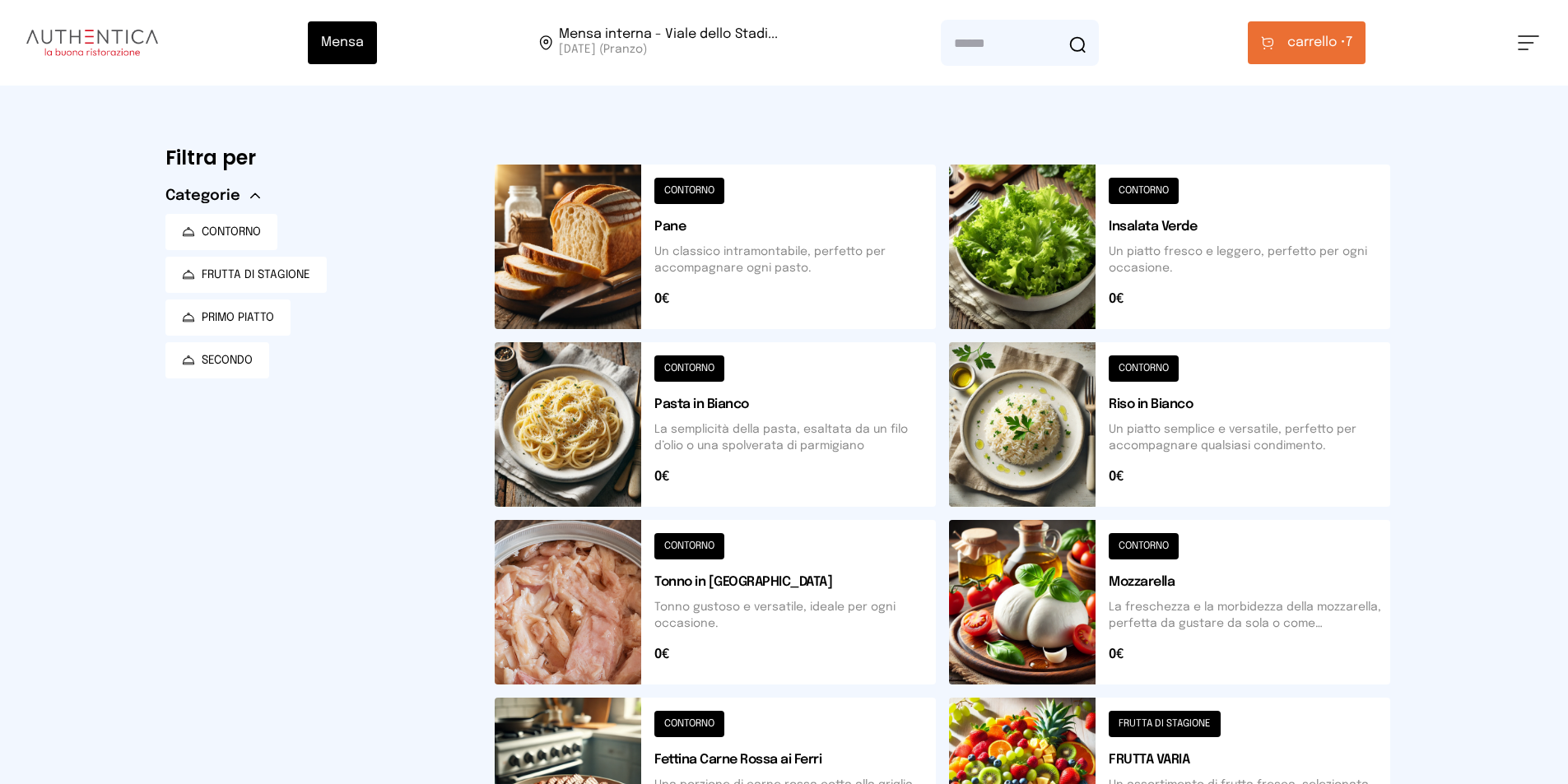
click at [1352, 41] on span "carrello • 7" at bounding box center [1319, 42] width 65 height 20
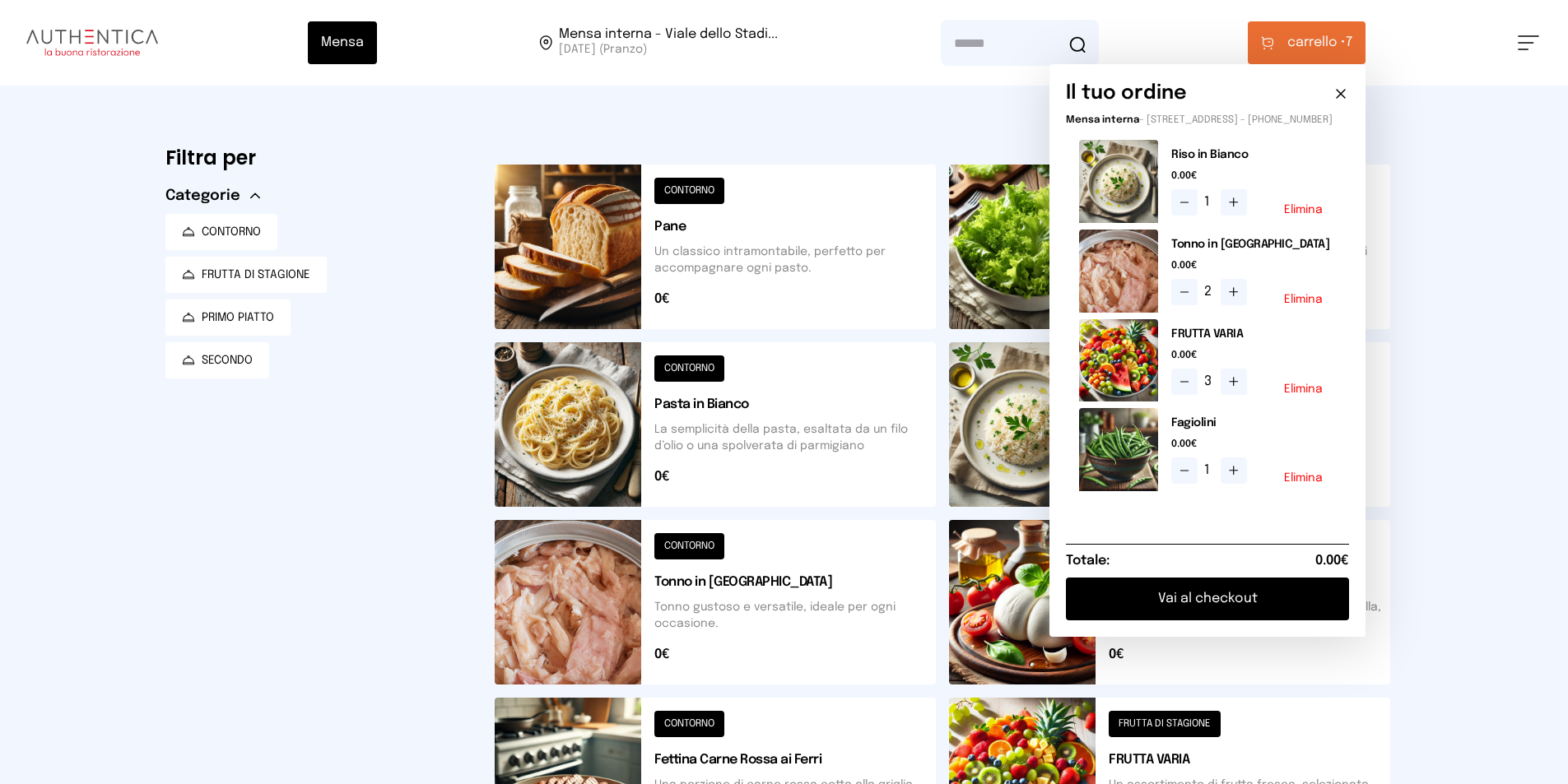
click at [1324, 605] on button "Vai al checkout" at bounding box center [1208, 599] width 283 height 43
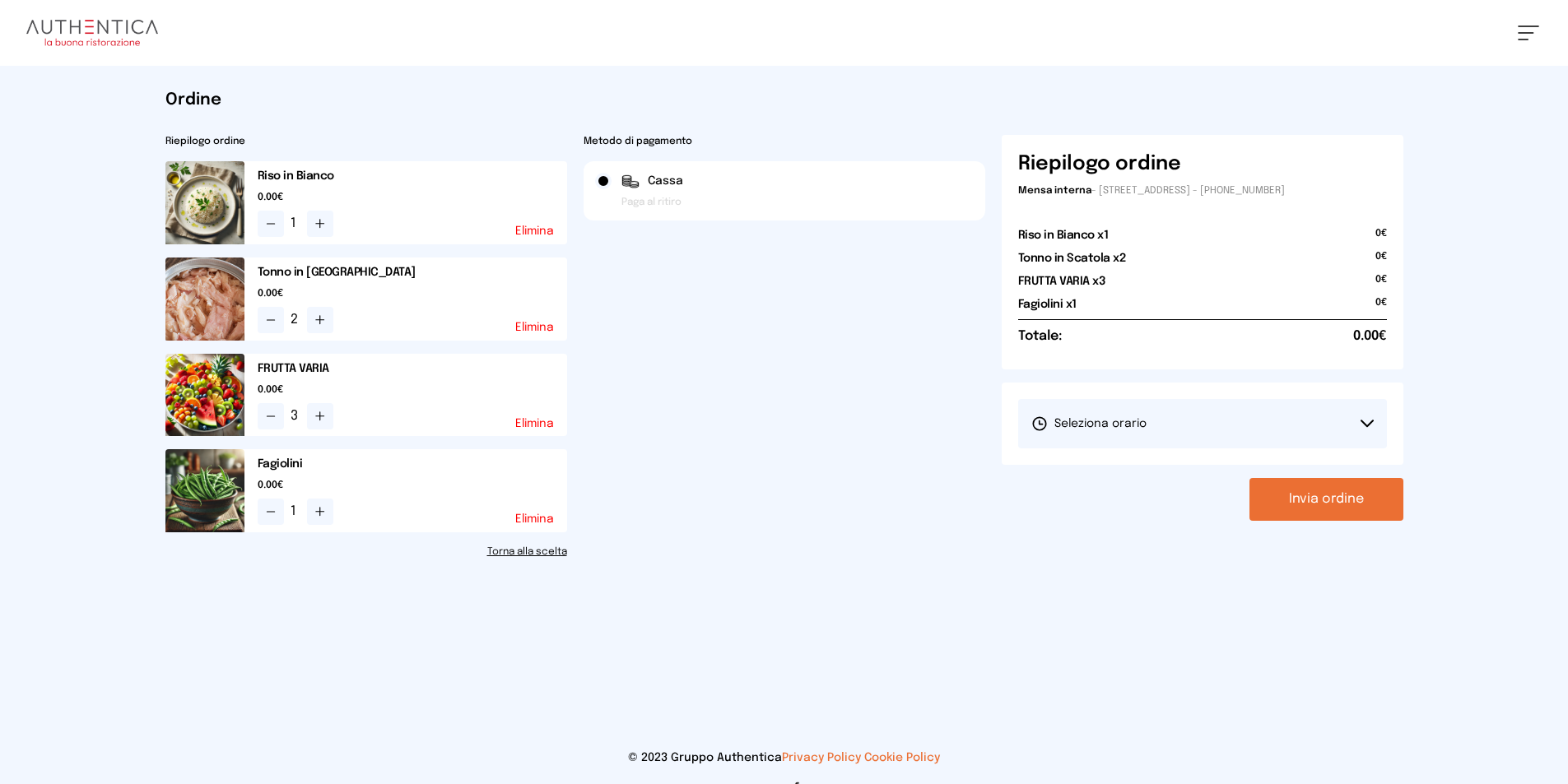
click at [1253, 431] on button "Seleziona orario" at bounding box center [1202, 423] width 369 height 49
click at [1243, 457] on li "1° Turno (13:00 - 15:00)" at bounding box center [1202, 470] width 369 height 43
click at [1278, 504] on button "Invia ordine" at bounding box center [1326, 499] width 154 height 43
